Goal: Task Accomplishment & Management: Use online tool/utility

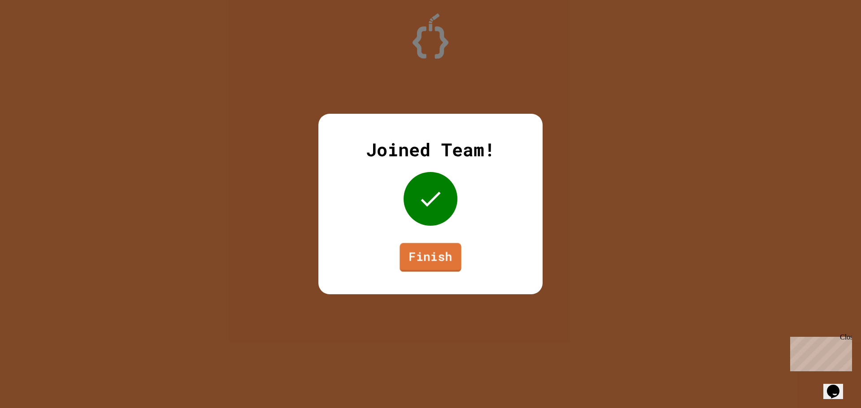
click at [433, 251] on link "Finish" at bounding box center [429, 257] width 61 height 29
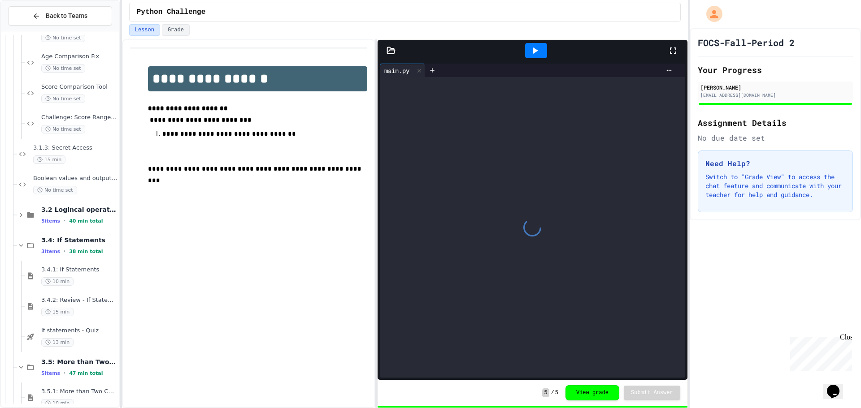
scroll to position [526, 0]
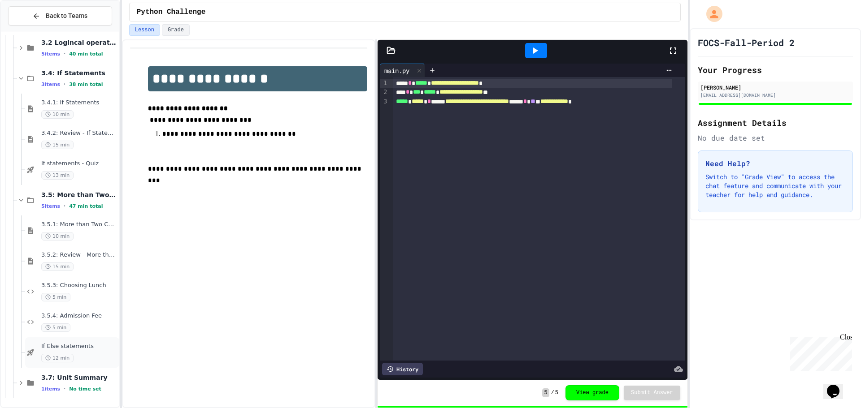
click at [85, 353] on div "If Else statements 12 min" at bounding box center [79, 353] width 76 height 20
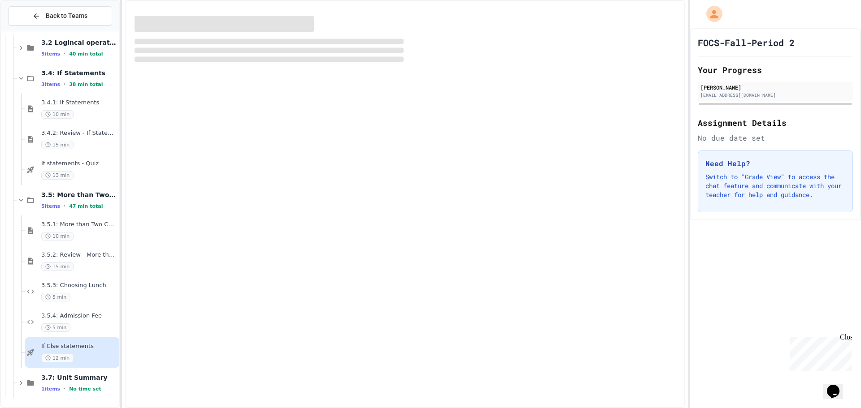
scroll to position [515, 0]
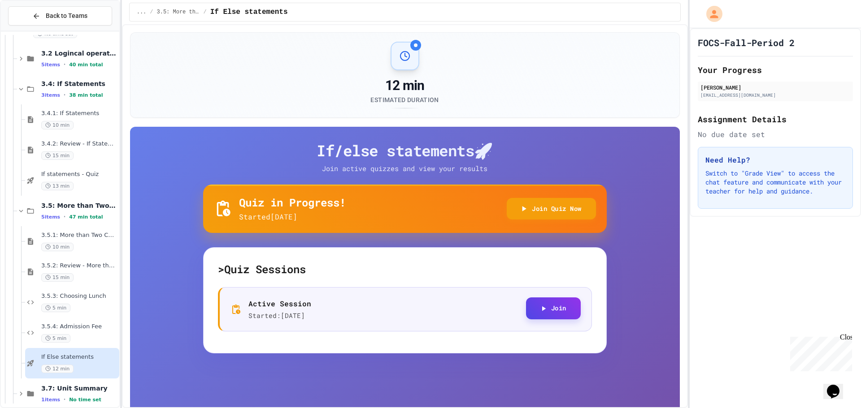
click at [548, 314] on button "Join" at bounding box center [553, 309] width 55 height 22
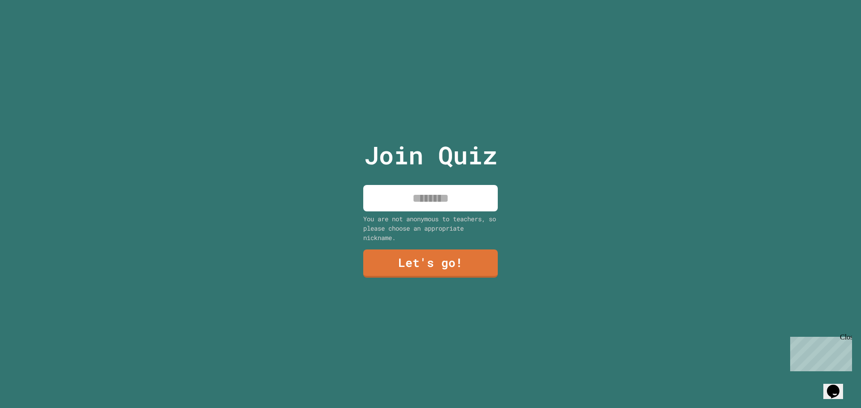
click at [398, 195] on input at bounding box center [430, 198] width 134 height 26
type input "******"
drag, startPoint x: 419, startPoint y: 328, endPoint x: 411, endPoint y: 280, distance: 48.9
click at [419, 327] on div "Join Quiz ****** You are not anonymous to teachers, so please choose an appropr…" at bounding box center [430, 204] width 151 height 408
click at [411, 276] on div "Join Quiz ****** You are not anonymous to teachers, so please choose an appropr…" at bounding box center [430, 204] width 151 height 408
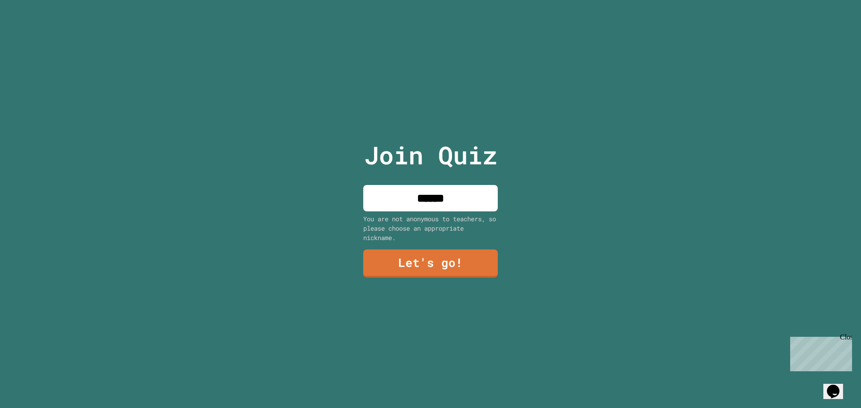
click at [411, 269] on link "Let's go!" at bounding box center [430, 264] width 134 height 28
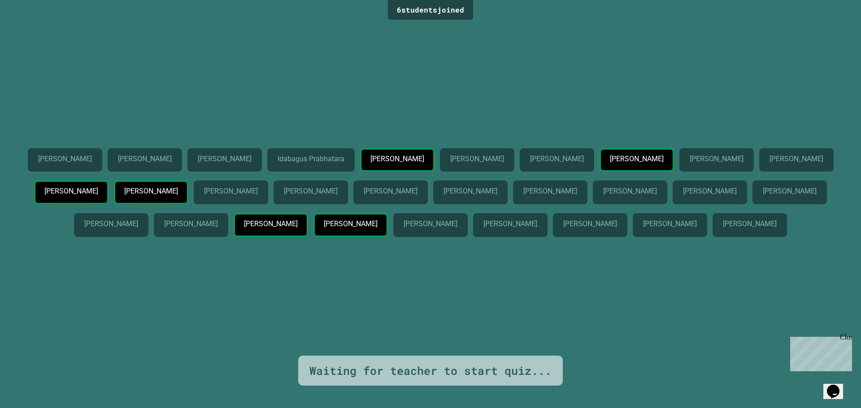
click at [424, 155] on p "Dylan Peart" at bounding box center [396, 159] width 53 height 8
click at [759, 148] on div "Jasmin Molina Guzman" at bounding box center [796, 160] width 74 height 24
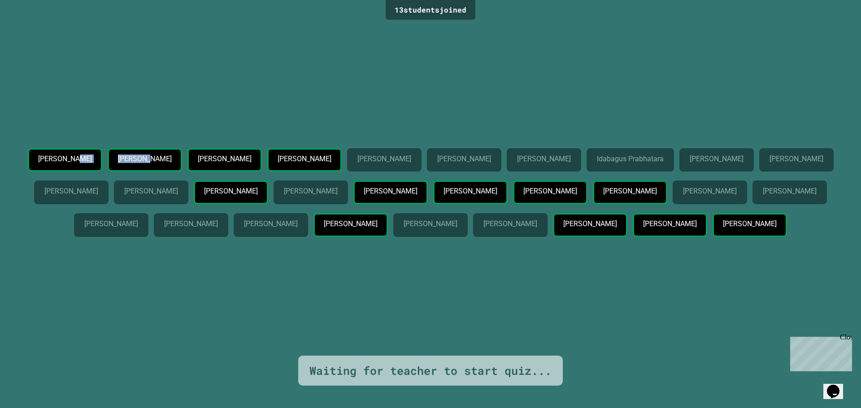
drag, startPoint x: 168, startPoint y: 104, endPoint x: 239, endPoint y: 96, distance: 72.1
click at [238, 148] on div "Janelle Neely Daniel Durante Jasmin Molina Guzman Charles Huiberts Cedric Fofan…" at bounding box center [430, 194] width 816 height 92
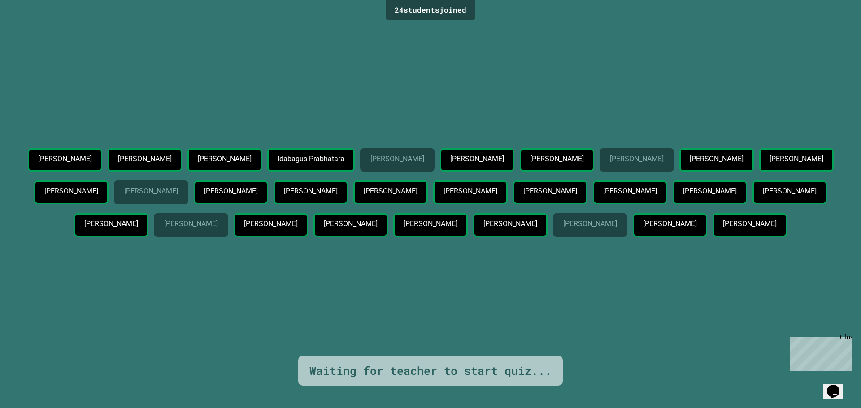
click at [846, 339] on div "Close" at bounding box center [844, 338] width 11 height 11
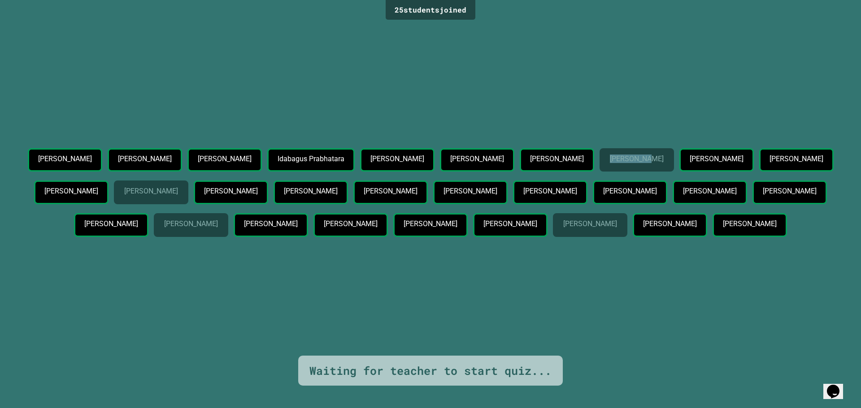
drag, startPoint x: 91, startPoint y: 148, endPoint x: 130, endPoint y: 154, distance: 39.4
click at [130, 154] on div "Silvano Daniels Ahrin Pandya Charles Huiberts Idabagus Prabhatara Nikko Brown L…" at bounding box center [430, 194] width 816 height 92
click at [610, 155] on p "Alaric Cates" at bounding box center [636, 159] width 53 height 8
drag, startPoint x: 143, startPoint y: 226, endPoint x: 276, endPoint y: 231, distance: 133.2
click at [277, 231] on div "Silvano Daniels Ahrin Pandya Charles Huiberts Idabagus Prabhatara Nikko Brown L…" at bounding box center [430, 194] width 816 height 92
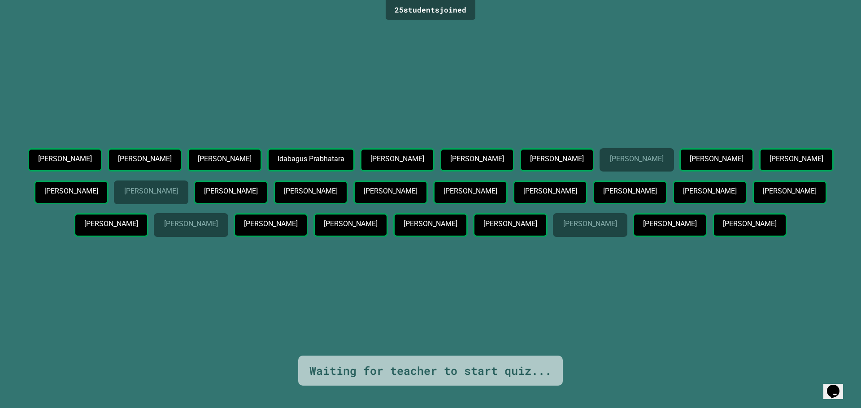
drag, startPoint x: 406, startPoint y: 170, endPoint x: 419, endPoint y: 165, distance: 13.3
click at [415, 167] on div "Silvano Daniels Ahrin Pandya Charles Huiberts Idabagus Prabhatara Nikko Brown L…" at bounding box center [430, 194] width 816 height 92
drag, startPoint x: 550, startPoint y: 143, endPoint x: 647, endPoint y: 140, distance: 97.3
click at [648, 148] on div "Silvano Daniels Ahrin Pandya Charles Huiberts Idabagus Prabhatara Nikko Brown L…" at bounding box center [430, 194] width 816 height 92
click at [627, 217] on div "Felipe Aquino Espinoza" at bounding box center [590, 225] width 74 height 24
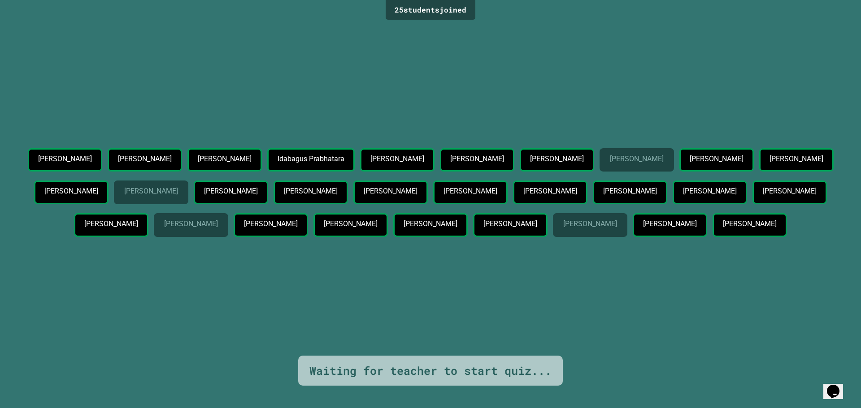
drag, startPoint x: 696, startPoint y: 229, endPoint x: 818, endPoint y: 229, distance: 122.4
click at [627, 229] on div "Felipe Aquino Espinoza" at bounding box center [590, 225] width 74 height 24
click at [627, 230] on div "Felipe Aquino Espinoza" at bounding box center [590, 225] width 74 height 24
drag, startPoint x: 686, startPoint y: 230, endPoint x: 809, endPoint y: 228, distance: 123.7
click at [627, 228] on div "Felipe Aquino Espinoza" at bounding box center [590, 225] width 74 height 24
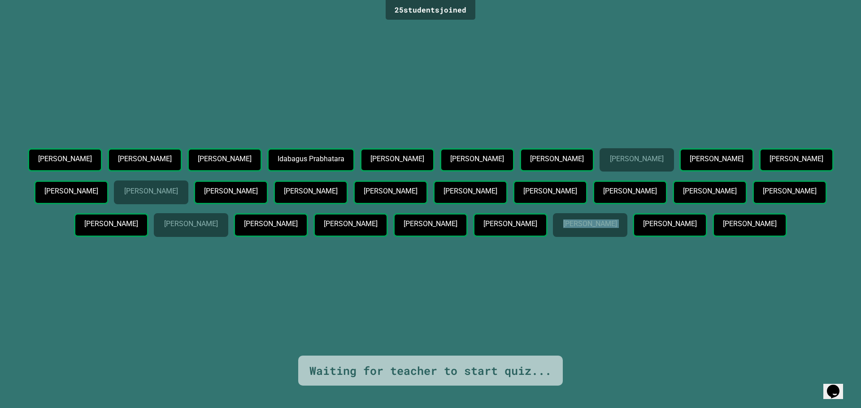
click at [616, 228] on p "Felipe Aquino Espinoza" at bounding box center [589, 224] width 53 height 8
drag, startPoint x: 164, startPoint y: 226, endPoint x: 228, endPoint y: 229, distance: 64.1
click at [228, 229] on div "Benjamin Pruett" at bounding box center [191, 225] width 74 height 24
click at [164, 228] on p "Benjamin Pruett" at bounding box center [190, 224] width 53 height 8
drag, startPoint x: 147, startPoint y: 227, endPoint x: 251, endPoint y: 222, distance: 103.2
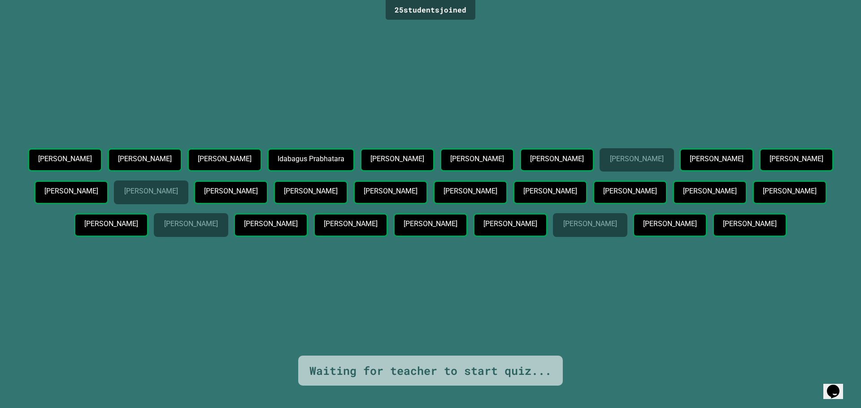
click at [251, 222] on div "Silvano Daniels Ahrin Pandya Charles Huiberts Idabagus Prabhatara Nikko Brown L…" at bounding box center [430, 194] width 816 height 92
click at [183, 208] on div "Silvano Daniels Ahrin Pandya Charles Huiberts Idabagus Prabhatara Nikko Brown L…" at bounding box center [430, 194] width 816 height 92
click at [610, 155] on p "Alaric Cates" at bounding box center [636, 159] width 53 height 8
drag, startPoint x: 87, startPoint y: 150, endPoint x: 123, endPoint y: 161, distance: 38.0
click at [599, 161] on div "Alaric Cates" at bounding box center [636, 160] width 74 height 24
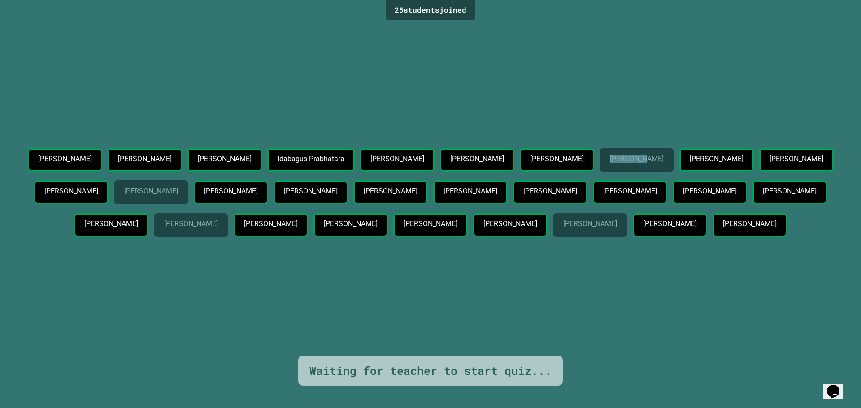
click at [599, 161] on div "Alaric Cates" at bounding box center [636, 160] width 74 height 24
click at [610, 155] on p "Alaric Cates" at bounding box center [636, 159] width 53 height 8
drag, startPoint x: 79, startPoint y: 152, endPoint x: 159, endPoint y: 173, distance: 82.1
click at [162, 174] on div "Silvano Daniels Ahrin Pandya Charles Huiberts Idabagus Prabhatara Nikko Brown L…" at bounding box center [430, 194] width 816 height 92
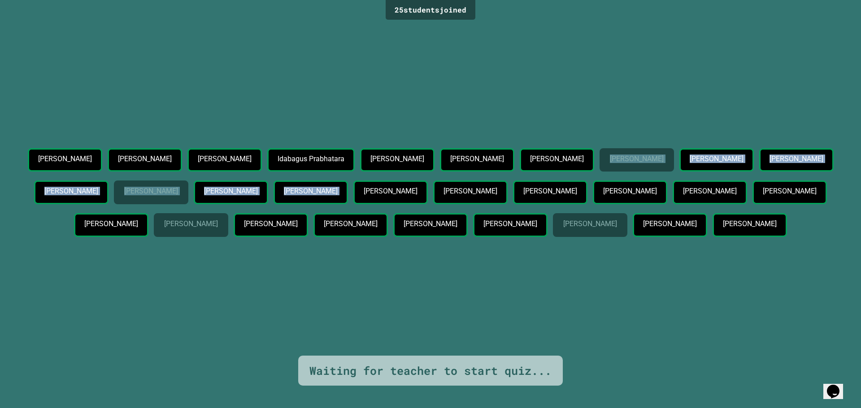
click at [599, 158] on div "Alaric Cates" at bounding box center [636, 160] width 74 height 24
click at [610, 155] on p "Alaric Cates" at bounding box center [636, 159] width 53 height 8
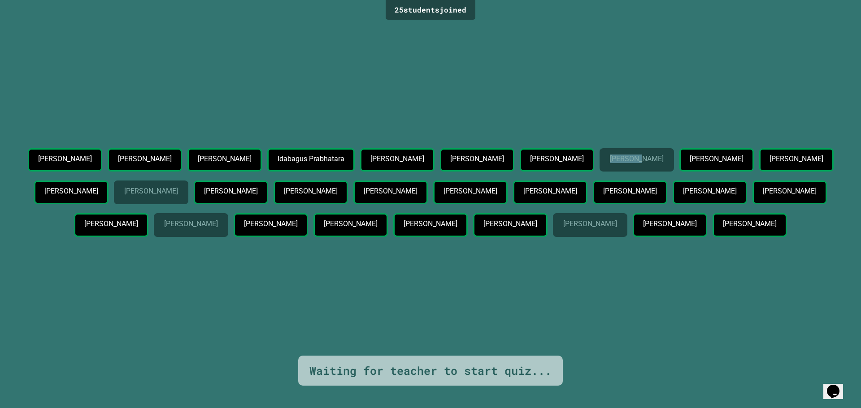
click at [610, 157] on p "Alaric Cates" at bounding box center [636, 159] width 53 height 8
click at [610, 156] on p "Alaric Cates" at bounding box center [636, 159] width 53 height 8
drag, startPoint x: 96, startPoint y: 151, endPoint x: 107, endPoint y: 154, distance: 11.0
click at [610, 155] on p "Alaric Cates" at bounding box center [636, 159] width 53 height 8
click at [599, 150] on div "Alaric Cates" at bounding box center [636, 160] width 74 height 24
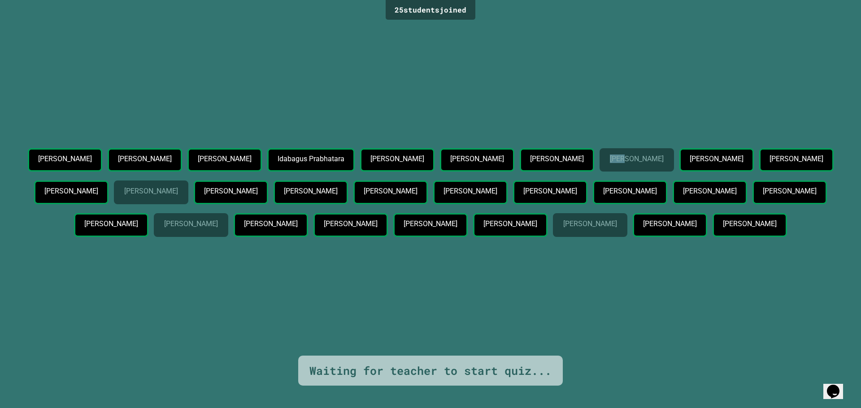
click at [599, 154] on div "Alaric Cates" at bounding box center [636, 160] width 74 height 24
click at [610, 155] on p "Alaric Cates" at bounding box center [636, 159] width 53 height 8
drag, startPoint x: 73, startPoint y: 151, endPoint x: 95, endPoint y: 156, distance: 22.5
click at [599, 156] on div "Alaric Cates" at bounding box center [636, 160] width 74 height 24
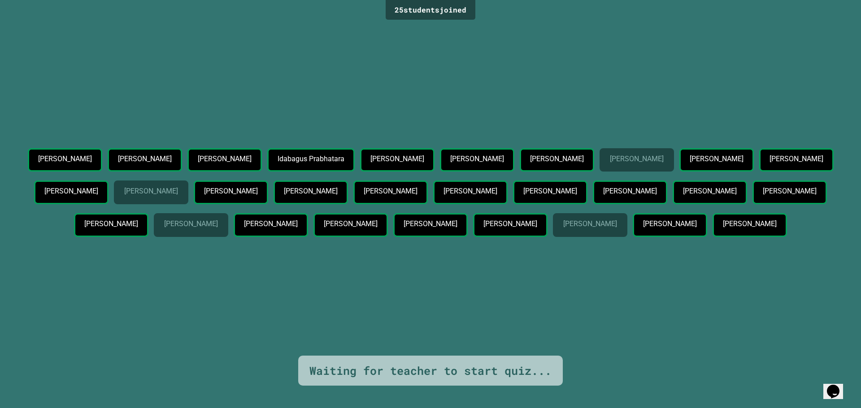
click at [64, 150] on div "Silvano Daniels Ahrin Pandya Charles Huiberts Idabagus Prabhatara Nikko Brown L…" at bounding box center [430, 194] width 816 height 92
drag, startPoint x: 142, startPoint y: 162, endPoint x: 130, endPoint y: 157, distance: 12.9
click at [140, 161] on div "Silvano Daniels Ahrin Pandya Charles Huiberts Idabagus Prabhatara Nikko Brown L…" at bounding box center [430, 194] width 816 height 92
drag, startPoint x: 96, startPoint y: 151, endPoint x: 91, endPoint y: 151, distance: 4.9
click at [610, 155] on p "Alaric Cates" at bounding box center [636, 159] width 53 height 8
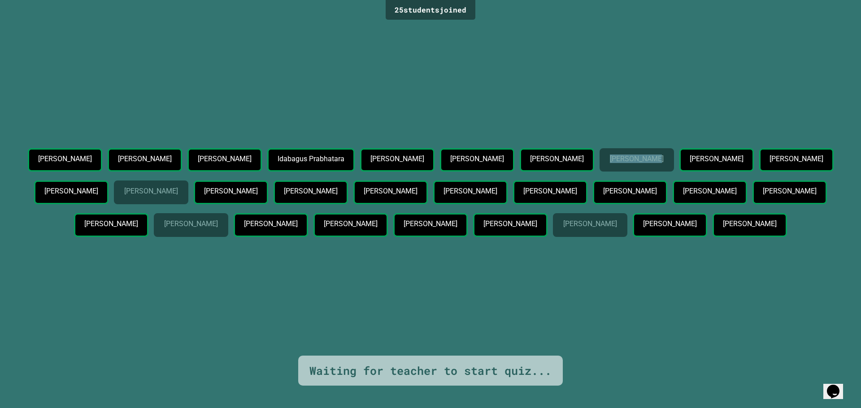
click at [599, 151] on div "Alaric Cates" at bounding box center [636, 160] width 74 height 24
drag, startPoint x: 119, startPoint y: 154, endPoint x: 109, endPoint y: 151, distance: 10.7
click at [117, 153] on div "Silvano Daniels Ahrin Pandya Charles Huiberts Idabagus Prabhatara Nikko Brown L…" at bounding box center [430, 194] width 816 height 92
click at [61, 148] on div "Silvano Daniels Ahrin Pandya Charles Huiberts Idabagus Prabhatara Nikko Brown L…" at bounding box center [430, 194] width 816 height 92
click at [106, 155] on div "Silvano Daniels Ahrin Pandya Charles Huiberts Idabagus Prabhatara Nikko Brown L…" at bounding box center [430, 194] width 816 height 92
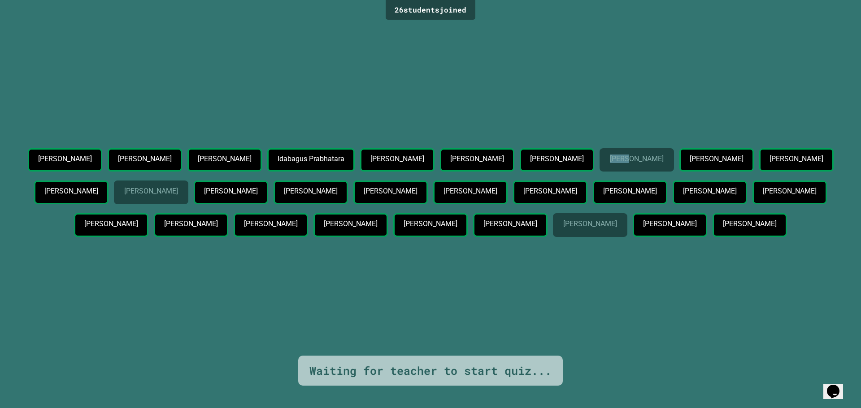
click at [610, 155] on p "Alaric Cates" at bounding box center [636, 159] width 53 height 8
click at [599, 159] on div "Alaric Cates" at bounding box center [636, 160] width 74 height 24
click at [610, 155] on p "Alaric Cates" at bounding box center [636, 159] width 53 height 8
drag, startPoint x: 95, startPoint y: 154, endPoint x: 127, endPoint y: 156, distance: 31.9
click at [599, 157] on div "Alaric Cates" at bounding box center [636, 160] width 74 height 24
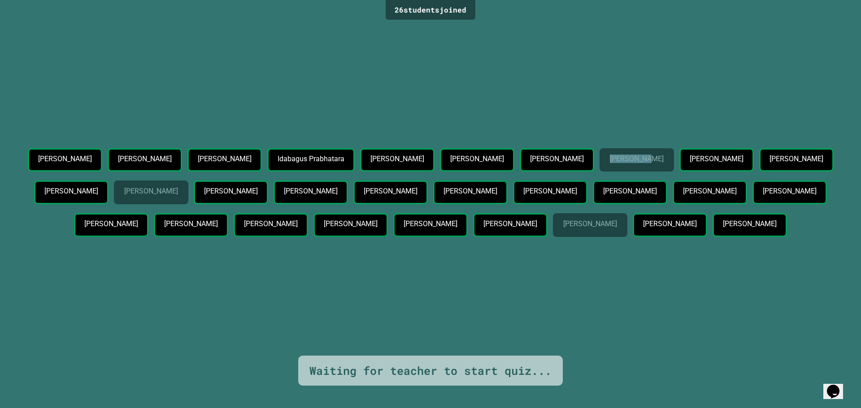
click at [610, 155] on p "Alaric Cates" at bounding box center [636, 159] width 53 height 8
drag, startPoint x: 76, startPoint y: 152, endPoint x: 101, endPoint y: 156, distance: 24.9
click at [599, 156] on div "Alaric Cates" at bounding box center [636, 160] width 74 height 24
click at [610, 155] on p "Alaric Cates" at bounding box center [636, 159] width 53 height 8
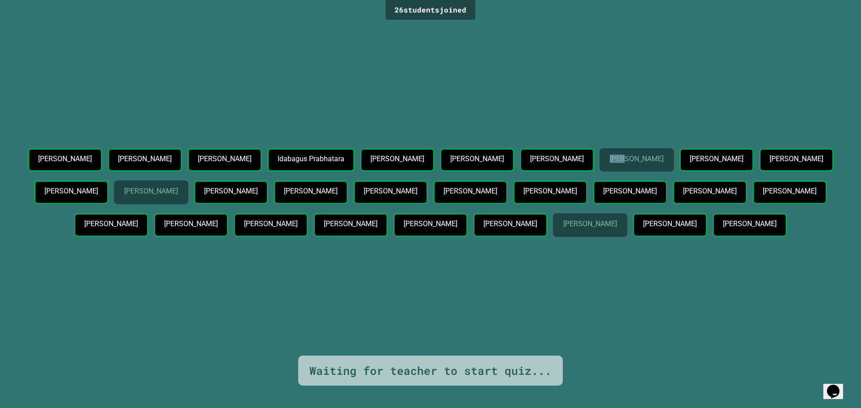
click at [599, 151] on div "Alaric Cates" at bounding box center [636, 160] width 74 height 24
click at [610, 155] on p "Alaric Cates" at bounding box center [636, 159] width 53 height 8
click at [79, 171] on div "Silvano Daniels Ahrin Pandya Charles Huiberts Idabagus Prabhatara Nikko Brown L…" at bounding box center [430, 194] width 816 height 92
drag, startPoint x: 79, startPoint y: 153, endPoint x: 108, endPoint y: 154, distance: 29.1
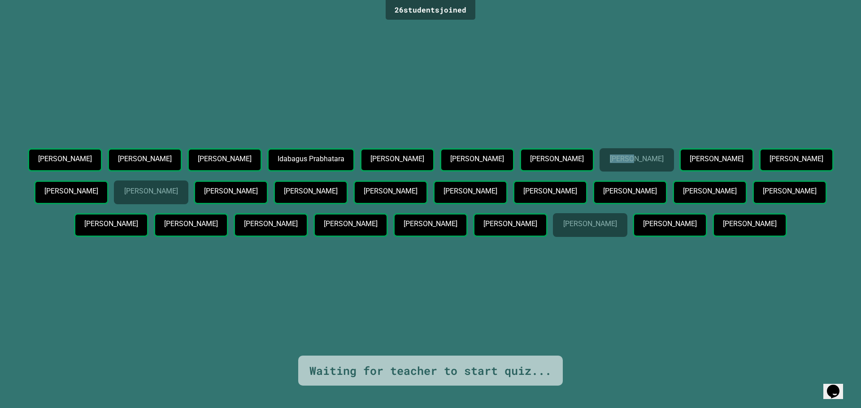
click at [599, 154] on div "Alaric Cates" at bounding box center [636, 160] width 74 height 24
click at [610, 155] on p "Alaric Cates" at bounding box center [636, 159] width 53 height 8
click at [610, 157] on p "Alaric Cates" at bounding box center [636, 159] width 53 height 8
click at [599, 154] on div "Alaric Cates" at bounding box center [636, 160] width 74 height 24
drag, startPoint x: 780, startPoint y: 225, endPoint x: 808, endPoint y: 225, distance: 27.3
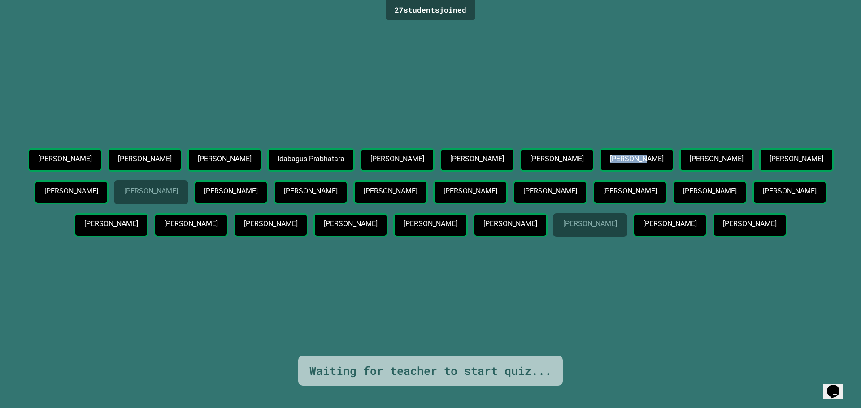
click at [616, 225] on p "Felipe Aquino Espinoza" at bounding box center [589, 224] width 53 height 8
click at [627, 233] on div "Felipe Aquino Espinoza" at bounding box center [590, 225] width 74 height 24
drag, startPoint x: 689, startPoint y: 230, endPoint x: 831, endPoint y: 225, distance: 141.7
click at [828, 226] on div "Silvano Daniels Ahrin Pandya Charles Huiberts Idabagus Prabhatara Nikko Brown L…" at bounding box center [430, 194] width 816 height 92
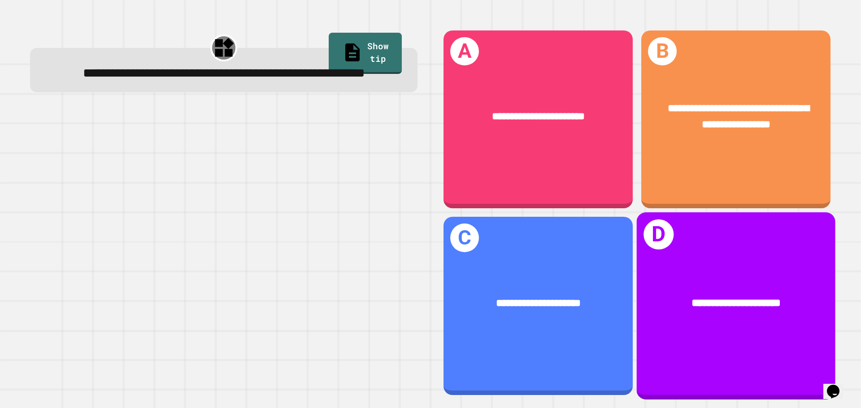
click at [656, 316] on div "**********" at bounding box center [735, 304] width 199 height 60
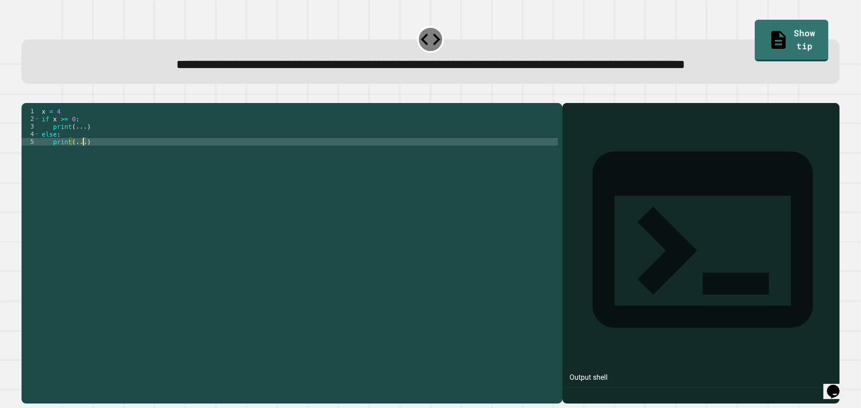
click at [83, 176] on div "x = 4 if x >= 0 : print ( ... ) else : print ( ... )" at bounding box center [299, 233] width 518 height 251
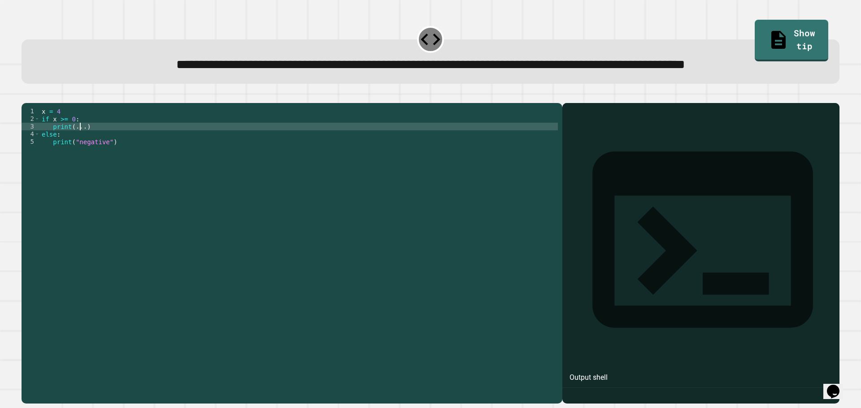
drag, startPoint x: 81, startPoint y: 160, endPoint x: 75, endPoint y: 162, distance: 5.7
click at [75, 162] on div "x = 4 if x >= 0 : print ( ... ) else : print ( "negative" )" at bounding box center [299, 233] width 518 height 251
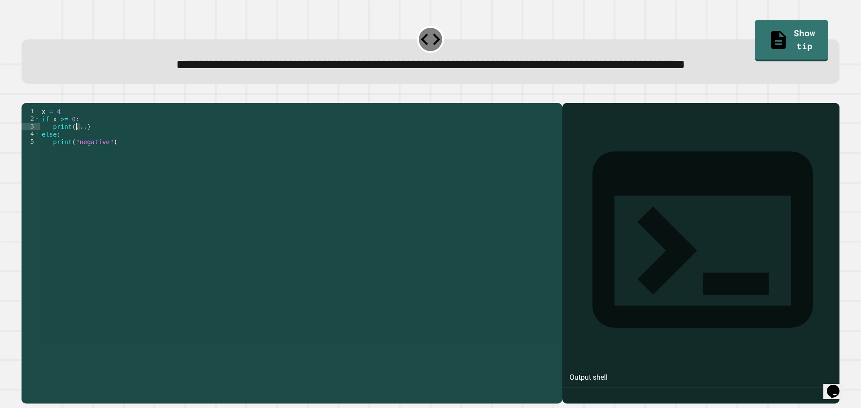
click at [80, 162] on div "x = 4 if x >= 0 : print ( ... ) else : print ( "negative" )" at bounding box center [299, 226] width 518 height 236
drag, startPoint x: 82, startPoint y: 162, endPoint x: 72, endPoint y: 162, distance: 10.3
click at [72, 162] on div "x = 4 if x >= 0 : print ( ... ) else : print ( "negative" )" at bounding box center [299, 233] width 518 height 251
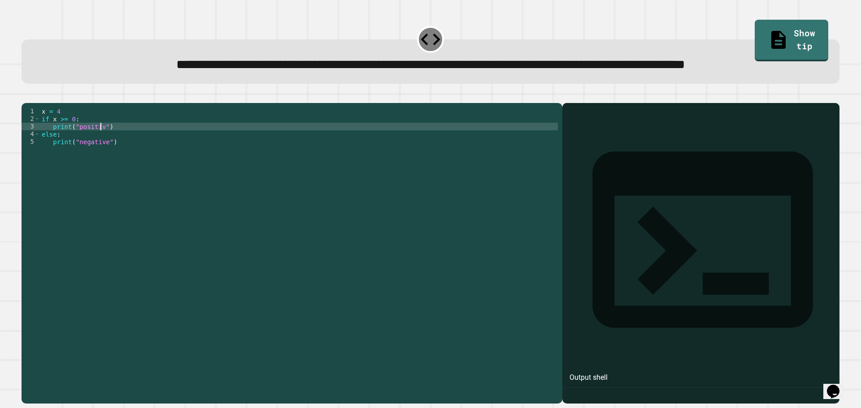
scroll to position [0, 4]
click at [26, 96] on button "button" at bounding box center [26, 96] width 0 height 0
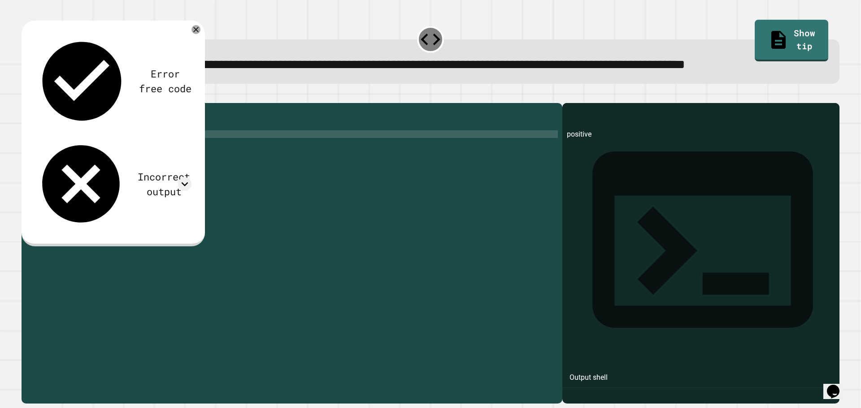
scroll to position [0, 1]
click at [89, 170] on div "x = 4 if x >= 0 : print ( "positive" ) else : print ( "negative" )" at bounding box center [299, 233] width 518 height 251
click at [52, 170] on div "x = 4 if x >= 0 : print ( "positive" ) else : print ( "negative" )" at bounding box center [299, 233] width 518 height 251
click at [26, 96] on icon "button" at bounding box center [26, 96] width 0 height 0
drag, startPoint x: 759, startPoint y: 28, endPoint x: 746, endPoint y: 35, distance: 14.0
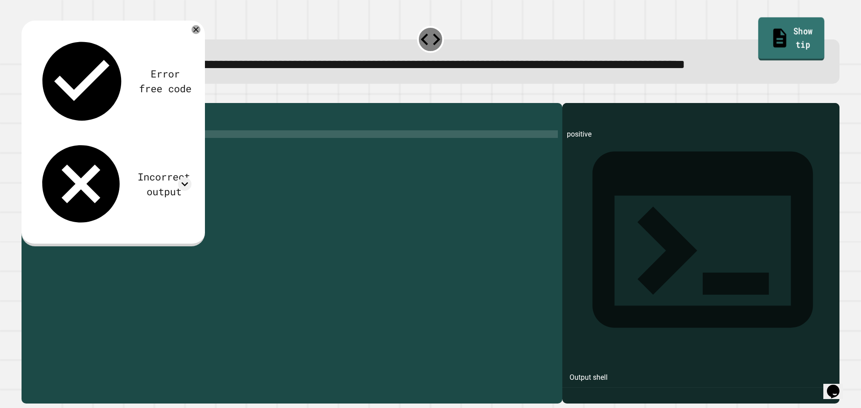
click at [758, 28] on link "Show tip" at bounding box center [791, 38] width 66 height 43
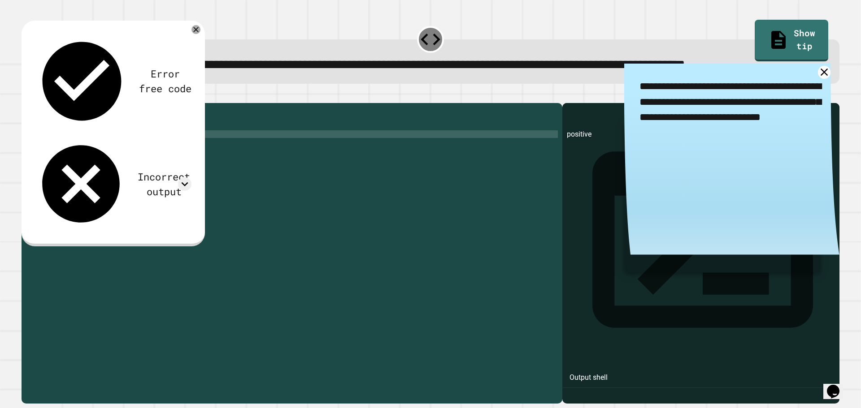
drag, startPoint x: 636, startPoint y: 111, endPoint x: 796, endPoint y: 148, distance: 164.3
click at [796, 141] on textarea "**********" at bounding box center [731, 103] width 215 height 78
click at [77, 169] on div "x = 4 if x >= 0 : print ( "positive" ) else : print ( "negative" )" at bounding box center [299, 233] width 518 height 251
click at [78, 176] on div "x = 4 if x >= 0 : print ( "positive" ) else : print ( "negative" )" at bounding box center [299, 233] width 518 height 251
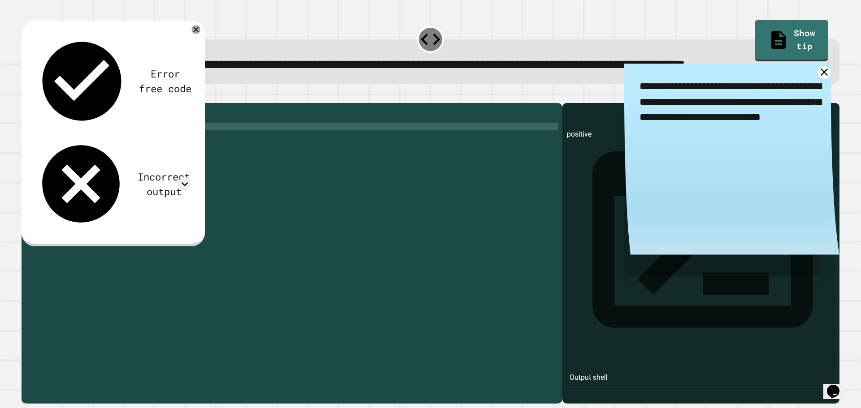
type textarea "**********"
click at [26, 96] on icon "button" at bounding box center [26, 96] width 0 height 0
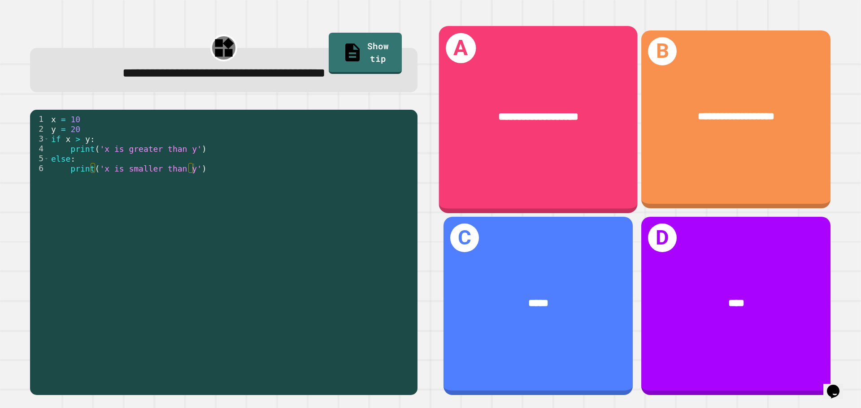
click at [518, 164] on div "**********" at bounding box center [538, 119] width 199 height 187
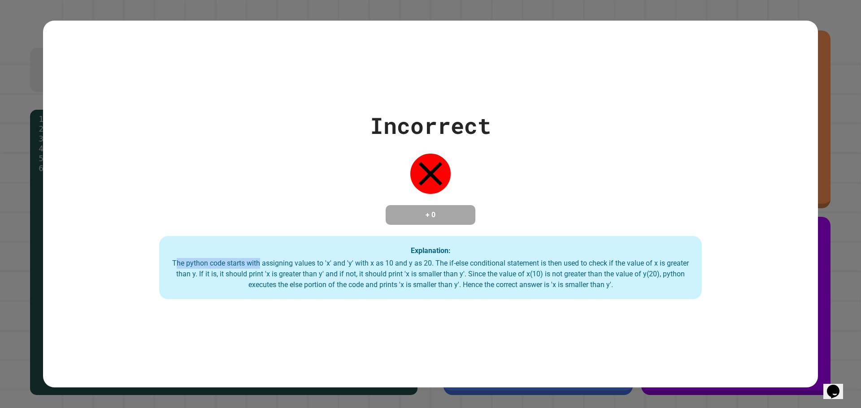
drag, startPoint x: 179, startPoint y: 266, endPoint x: 229, endPoint y: 261, distance: 50.5
click at [250, 267] on div "The python code starts with assigning values to 'x' and 'y' with x as 10 and y …" at bounding box center [430, 274] width 524 height 32
drag, startPoint x: 166, startPoint y: 244, endPoint x: 161, endPoint y: 241, distance: 6.1
click at [166, 244] on div "Explanation: The python code starts with assigning values to 'x' and 'y' with x…" at bounding box center [430, 268] width 542 height 64
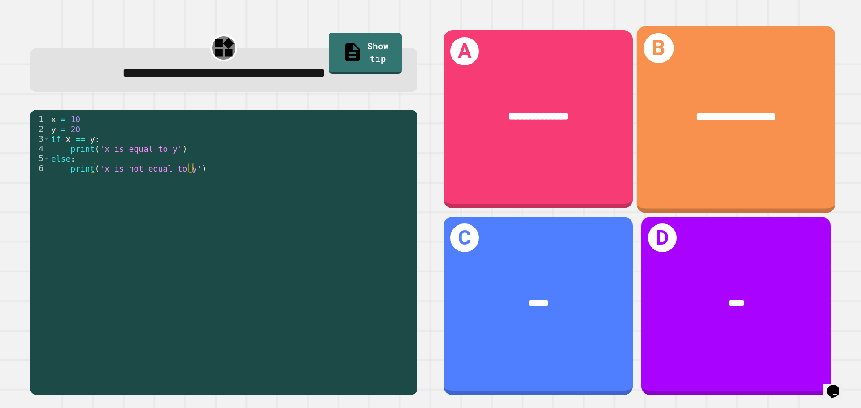
click at [660, 170] on div "**********" at bounding box center [735, 119] width 199 height 187
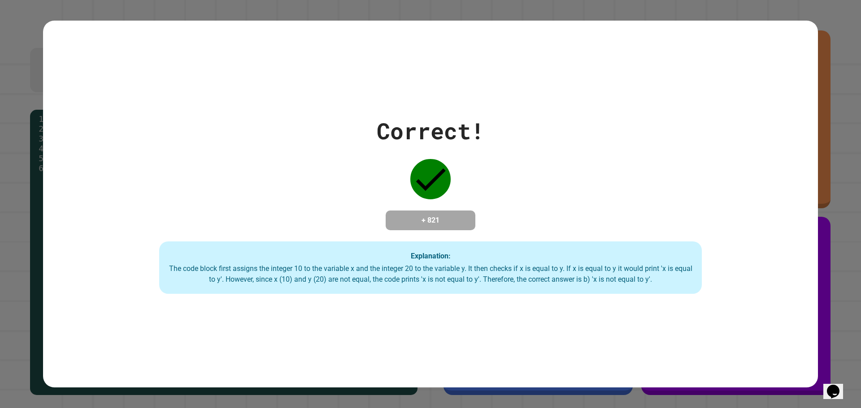
click at [601, 204] on div "Correct! + 821 Explanation: The code block first assigns the integer 10 to the …" at bounding box center [430, 204] width 775 height 180
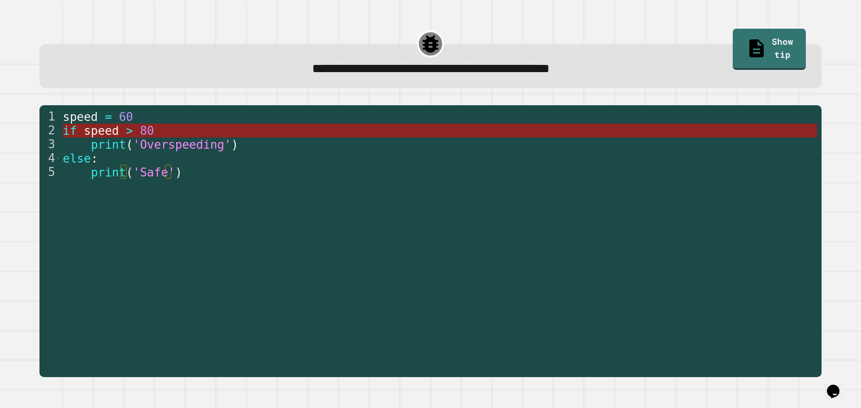
click at [140, 131] on span "80" at bounding box center [147, 130] width 14 height 13
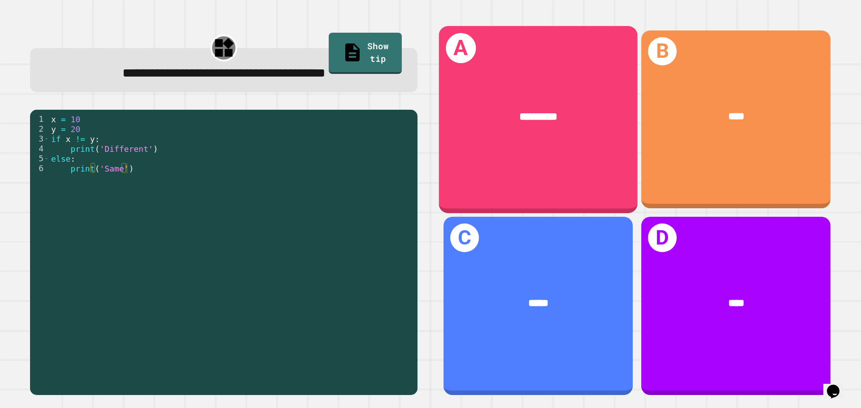
click at [491, 149] on div "A *********" at bounding box center [538, 119] width 199 height 187
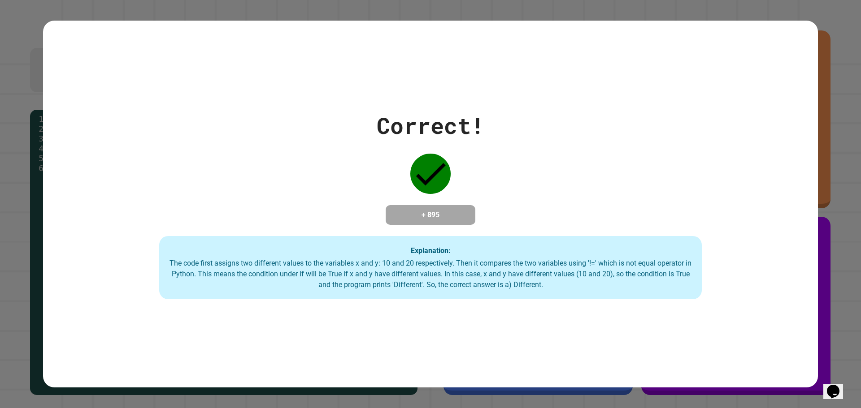
click at [407, 193] on div "Correct! + 895 Explanation: The code first assigns two different values to the …" at bounding box center [430, 204] width 775 height 191
drag, startPoint x: 404, startPoint y: 115, endPoint x: 376, endPoint y: 134, distance: 33.6
click at [407, 149] on div "Correct! + 895 Explanation: The code first assigns two different values to the …" at bounding box center [430, 204] width 775 height 191
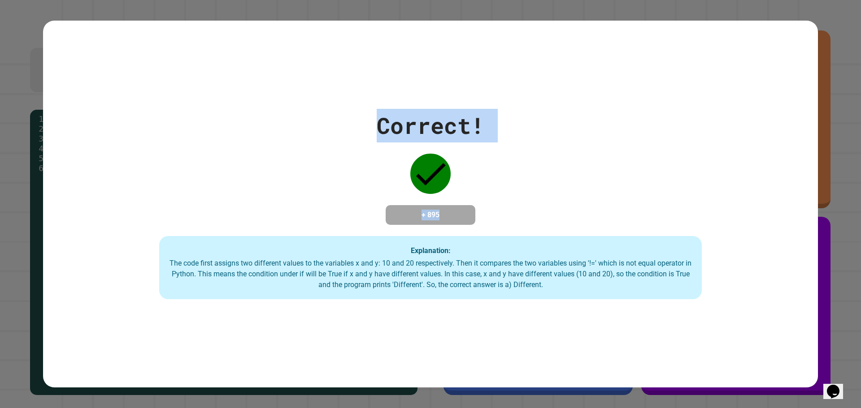
drag, startPoint x: 376, startPoint y: 134, endPoint x: 512, endPoint y: 179, distance: 142.7
click at [512, 179] on div "Correct! + 895 Explanation: The code first assigns two different values to the …" at bounding box center [430, 204] width 775 height 191
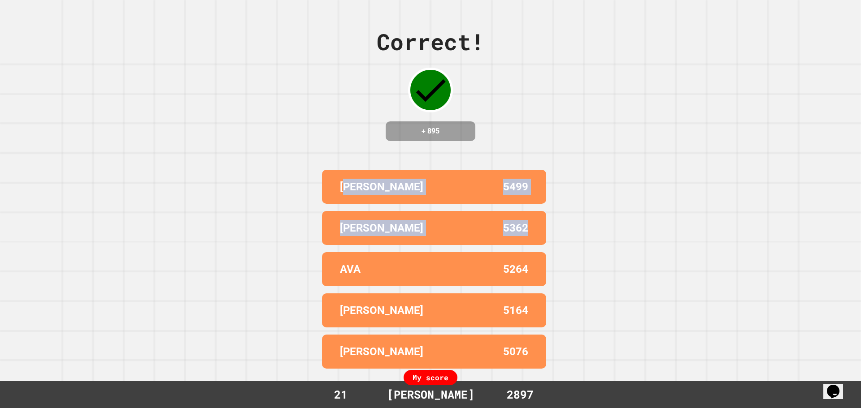
drag, startPoint x: 389, startPoint y: 191, endPoint x: 511, endPoint y: 207, distance: 123.0
click at [529, 209] on div "JANELLE 5499 LEAH 5362 AVA 5264 PHIL HAMBURGER 5164 CHARLES 5076" at bounding box center [430, 269] width 224 height 206
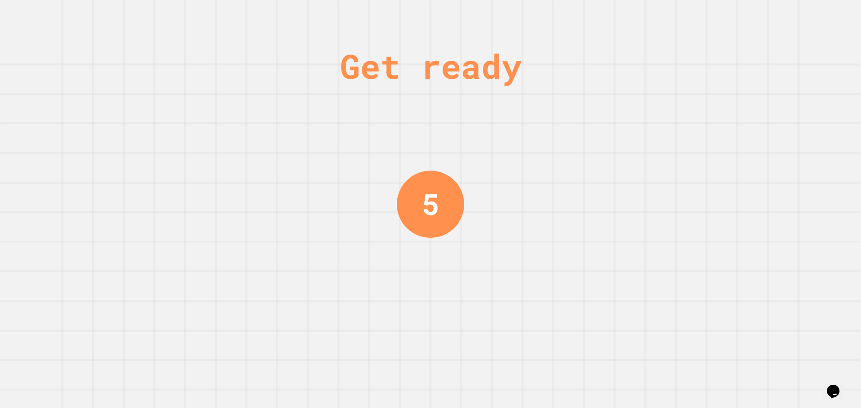
drag, startPoint x: 503, startPoint y: 394, endPoint x: 528, endPoint y: 391, distance: 25.7
click at [533, 392] on div "Get ready 5" at bounding box center [430, 204] width 861 height 408
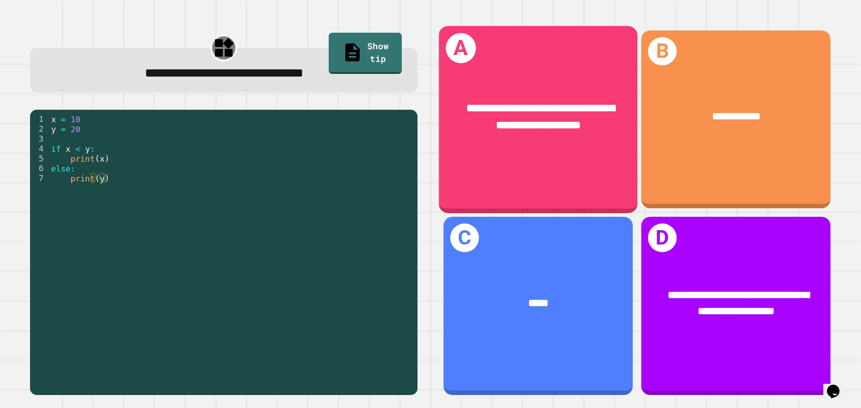
click at [468, 82] on div "**********" at bounding box center [538, 116] width 199 height 77
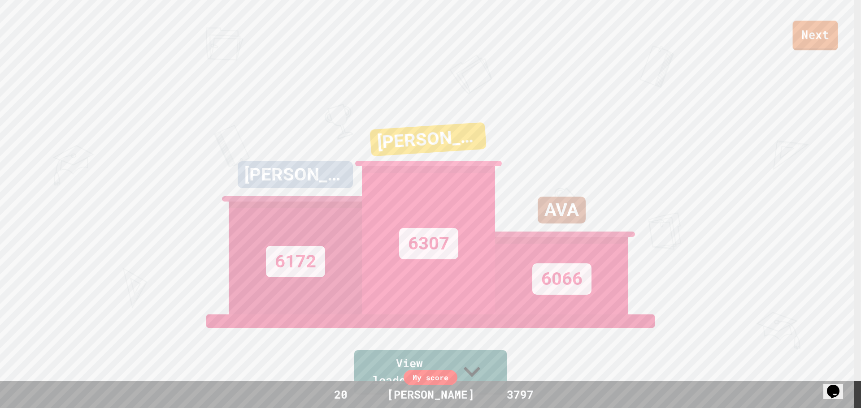
click at [816, 44] on link "Next" at bounding box center [814, 36] width 45 height 30
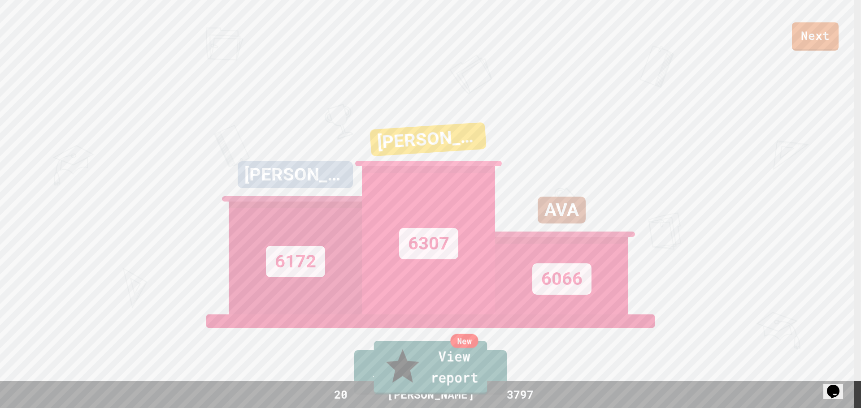
click at [442, 373] on link "New View report" at bounding box center [430, 368] width 113 height 54
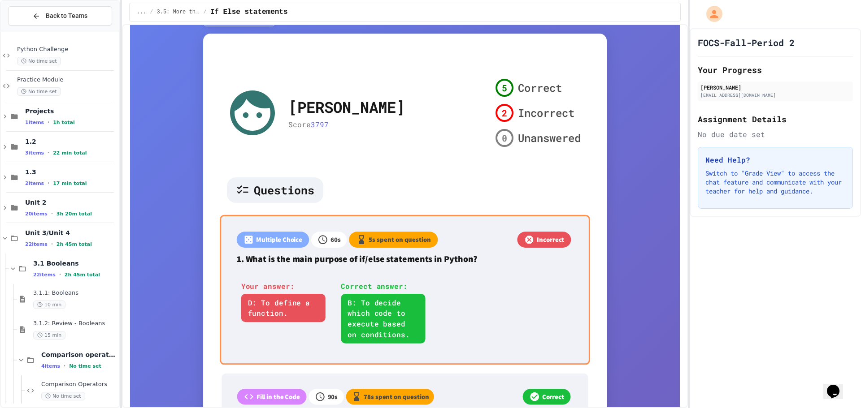
scroll to position [179, 0]
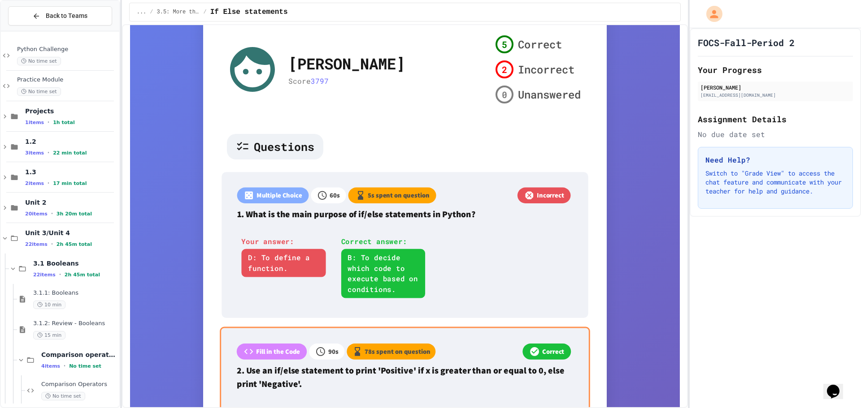
click at [536, 349] on div "Fill in the Code 90 s 78 s spent on question Correct 2. Use an if/else statemen…" at bounding box center [405, 392] width 370 height 131
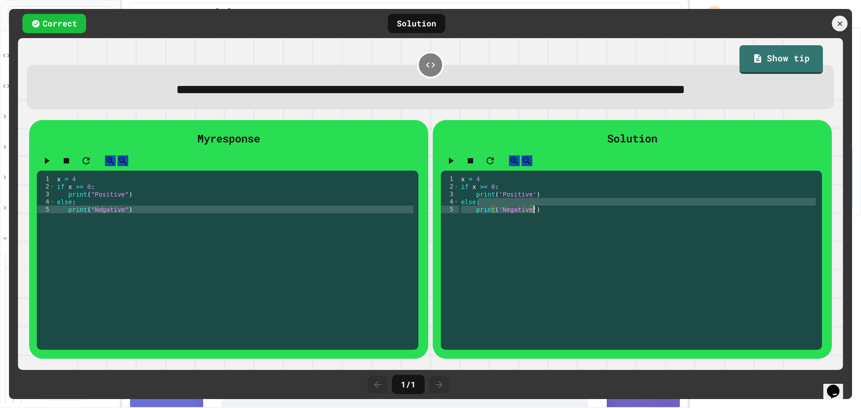
drag, startPoint x: 450, startPoint y: 273, endPoint x: 480, endPoint y: 189, distance: 88.9
click at [451, 270] on div "1 2 3 4 5 x = 4 if x >= 0 : print ( 'Positive' ) else : print ( 'Negative' ) XX…" at bounding box center [629, 240] width 376 height 130
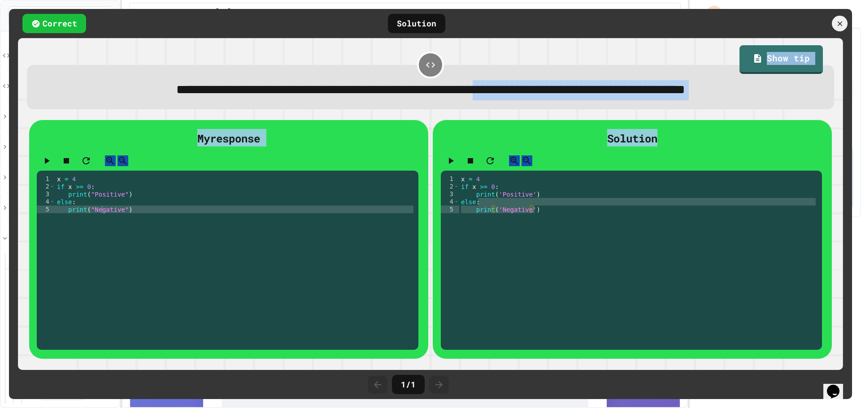
drag, startPoint x: 546, startPoint y: 88, endPoint x: 603, endPoint y: 51, distance: 67.6
click at [567, 100] on div "**********" at bounding box center [430, 91] width 775 height 20
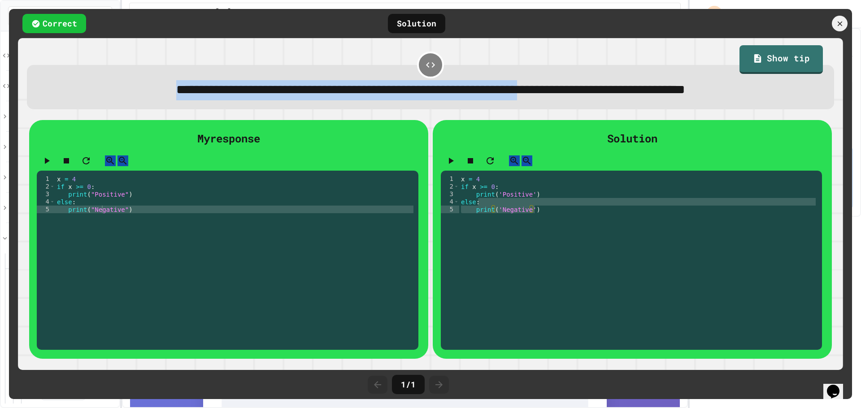
drag, startPoint x: 626, startPoint y: 30, endPoint x: 636, endPoint y: 33, distance: 9.7
click at [615, 51] on div "**********" at bounding box center [430, 204] width 843 height 390
drag, startPoint x: 640, startPoint y: 43, endPoint x: 637, endPoint y: 52, distance: 8.4
click at [637, 51] on div "**********" at bounding box center [430, 204] width 843 height 390
